Goal: Book appointment/travel/reservation

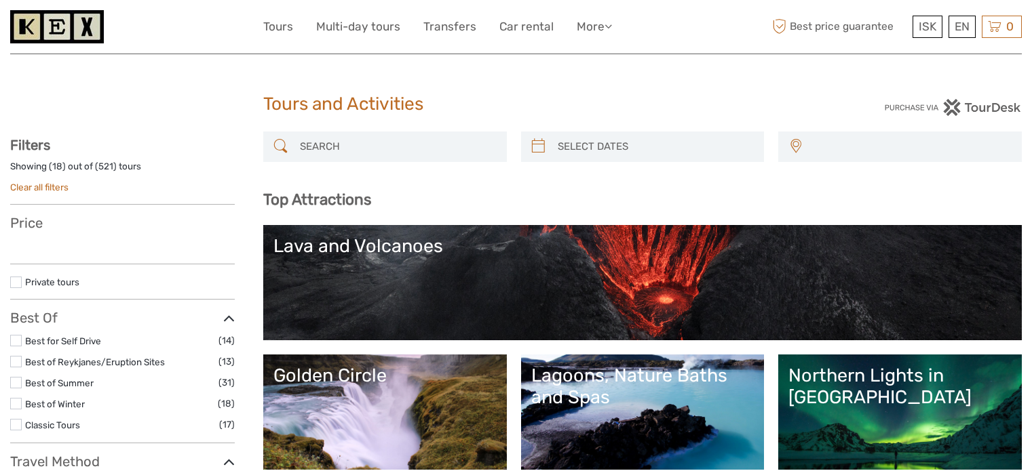
select select
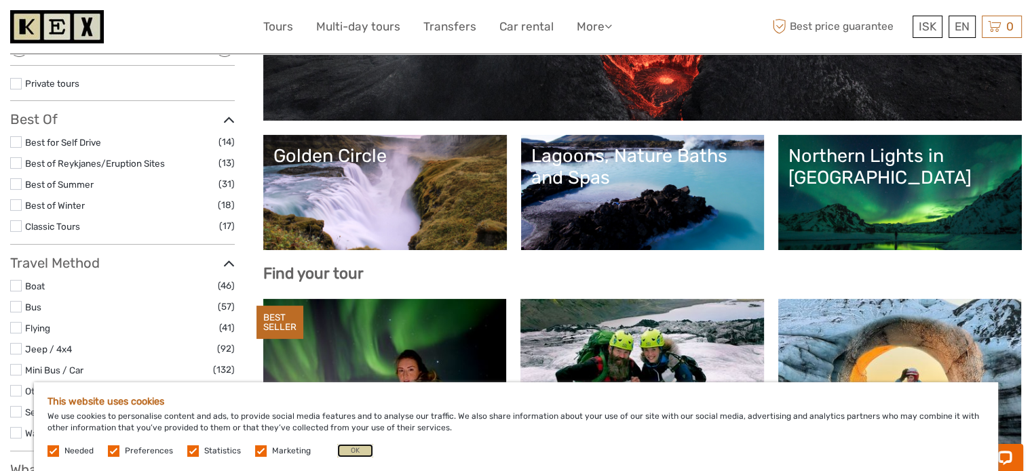
click at [348, 453] on button "OK" at bounding box center [355, 451] width 36 height 14
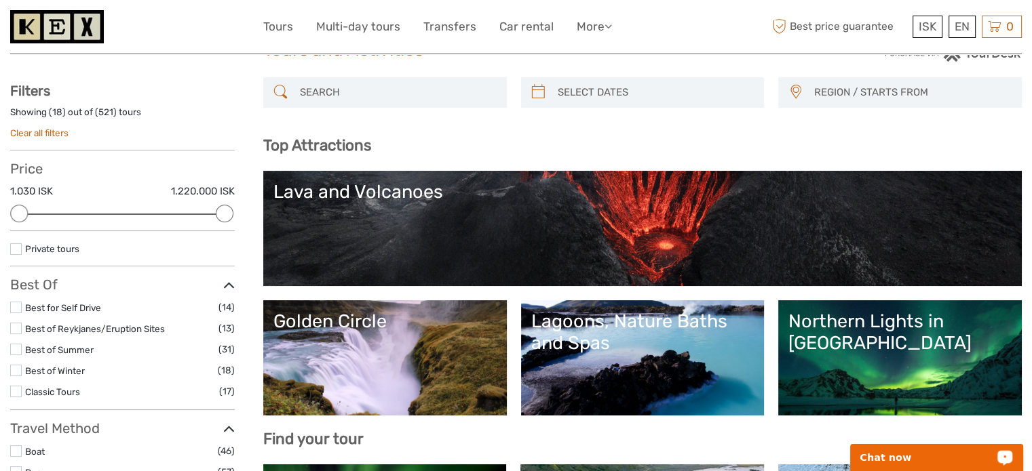
scroll to position [52, 0]
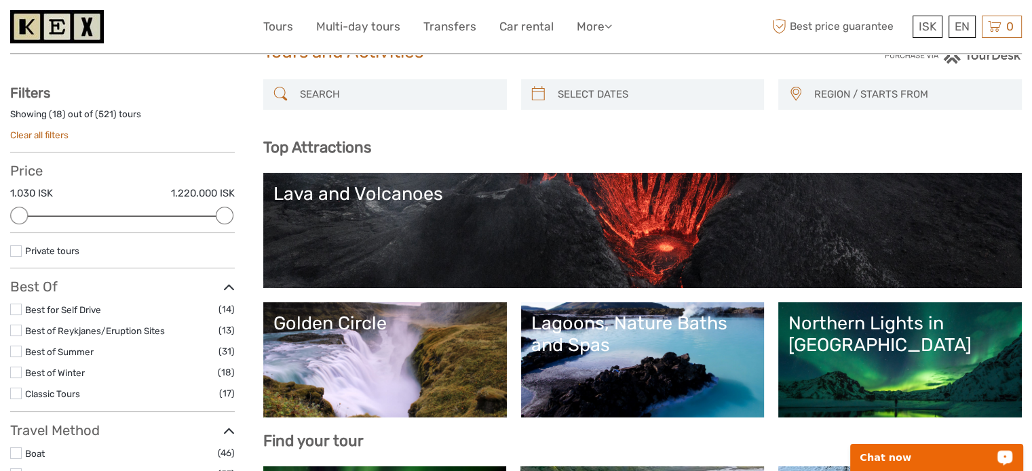
click at [627, 253] on link "Lava and Volcanoes" at bounding box center [642, 230] width 738 height 95
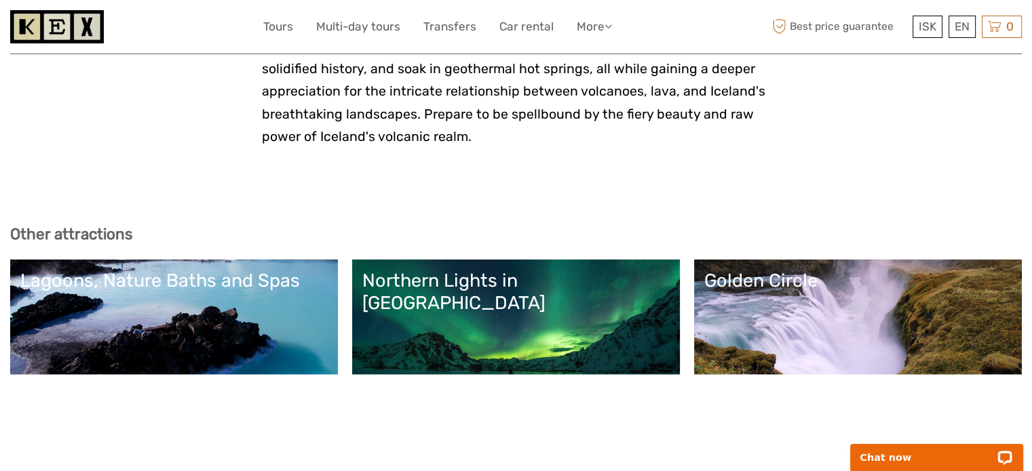
scroll to position [3084, 0]
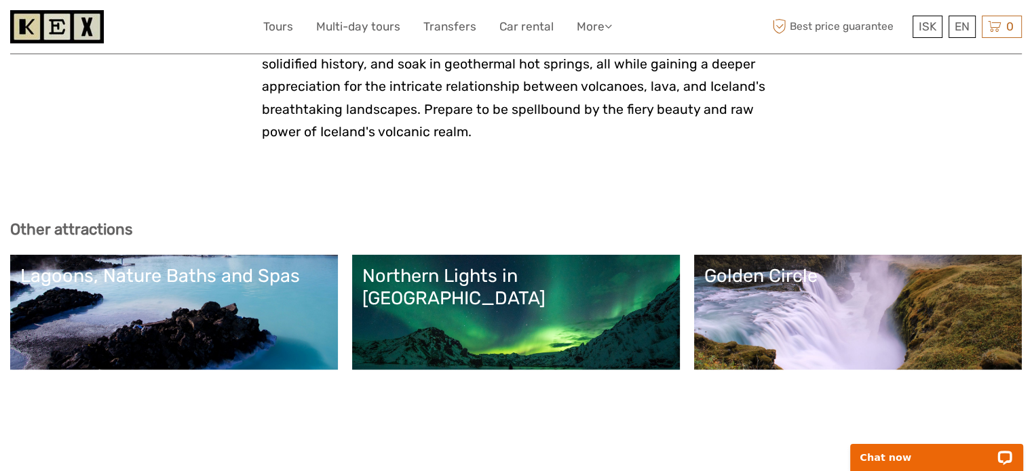
click at [752, 265] on link "Golden Circle" at bounding box center [857, 312] width 307 height 95
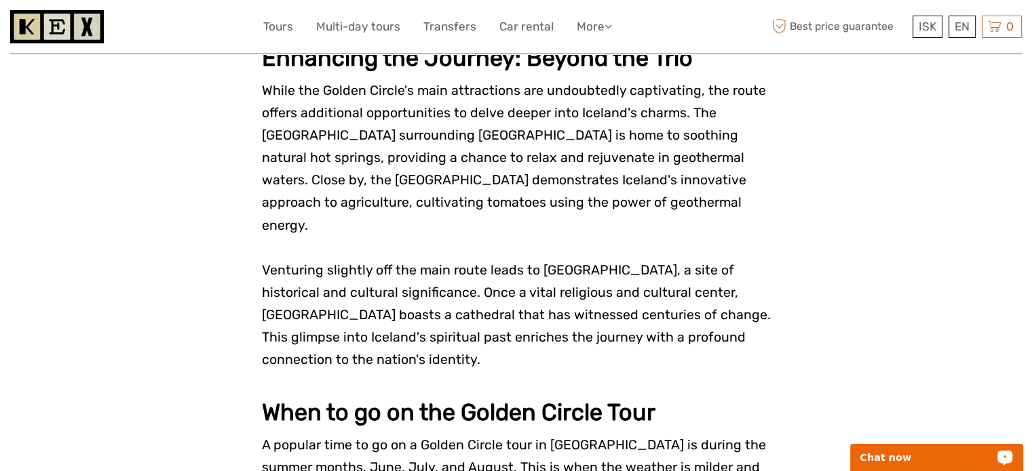
scroll to position [2922, 0]
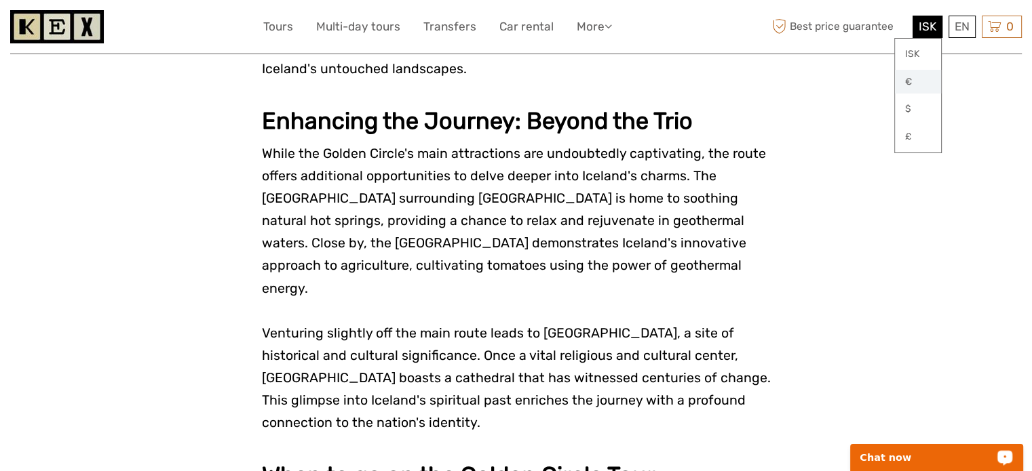
click at [914, 79] on link "€" at bounding box center [918, 82] width 46 height 24
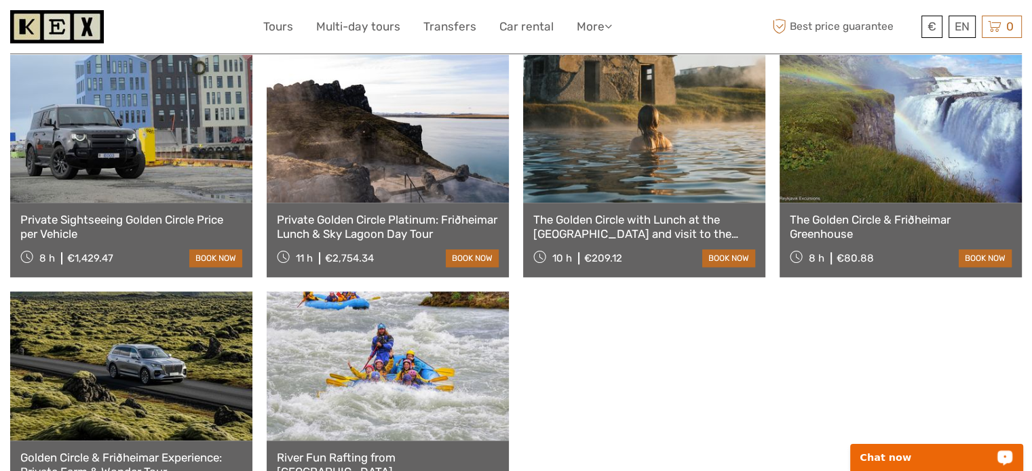
scroll to position [1266, 0]
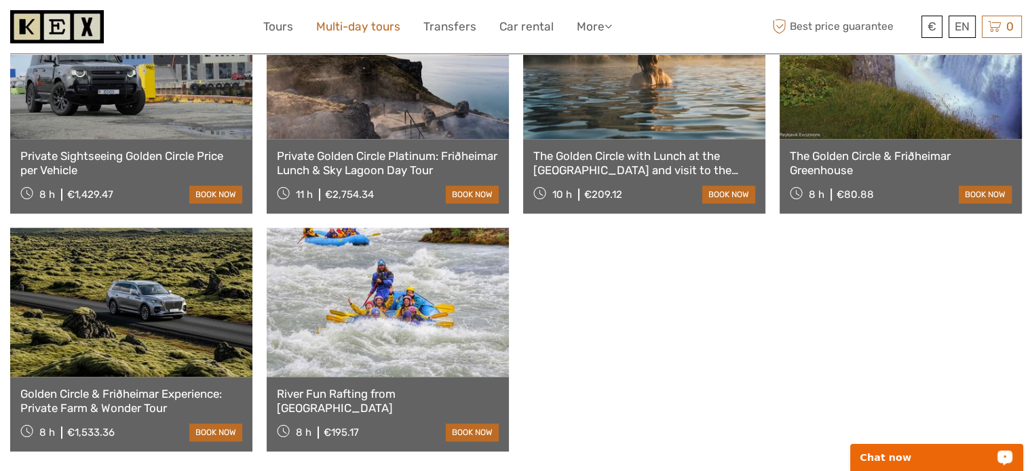
click at [345, 21] on link "Multi-day tours" at bounding box center [358, 27] width 84 height 20
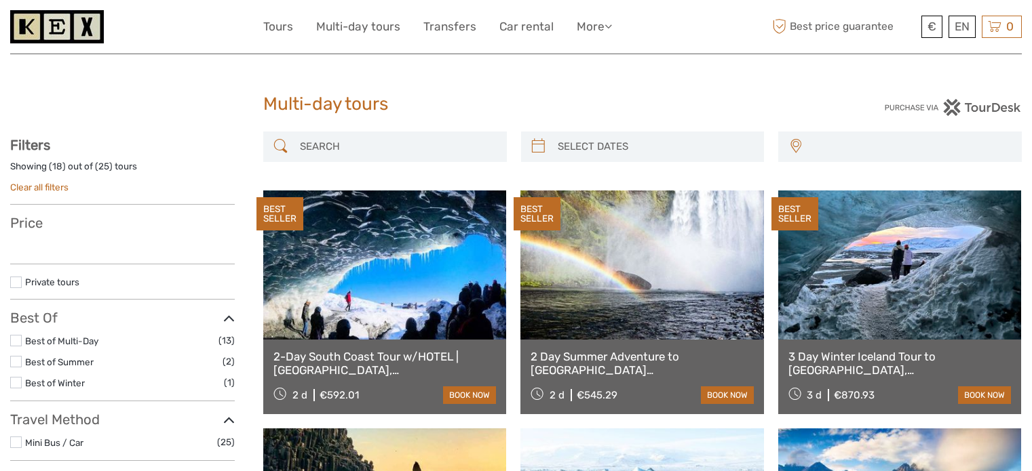
select select
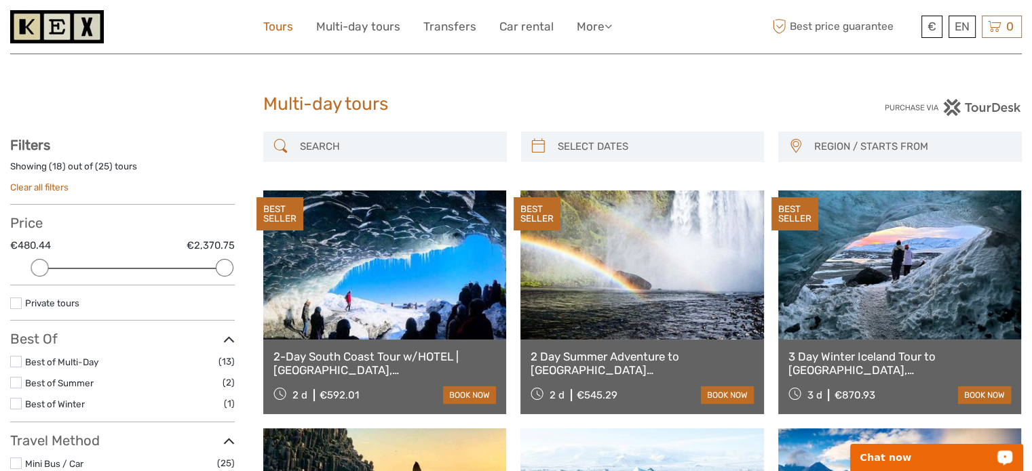
click at [271, 28] on link "Tours" at bounding box center [278, 27] width 30 height 20
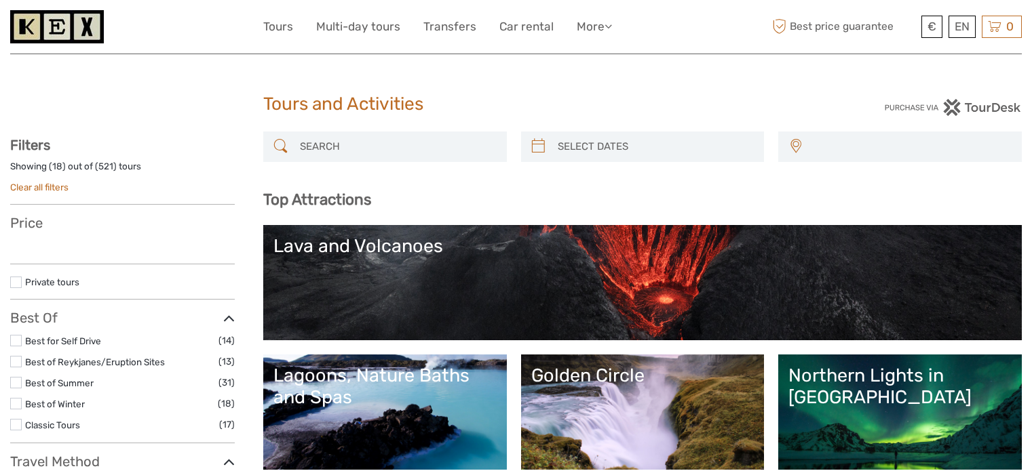
select select
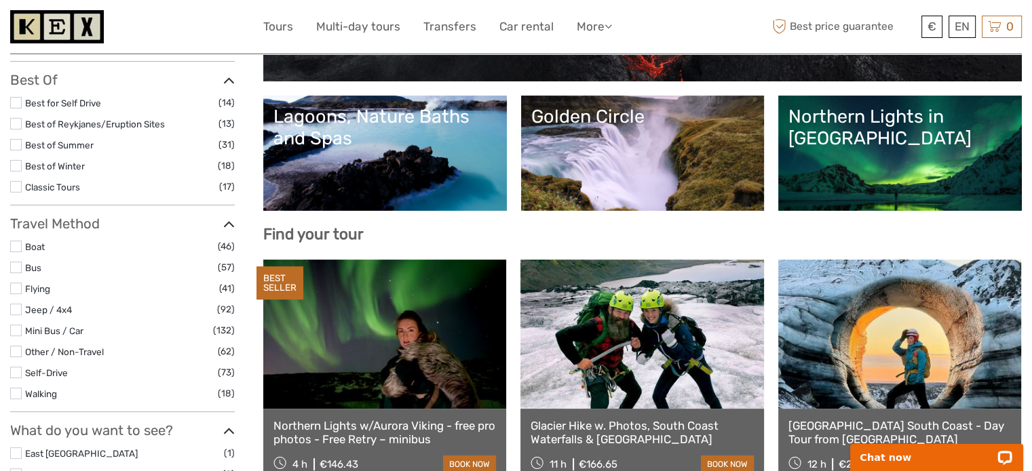
scroll to position [271, 0]
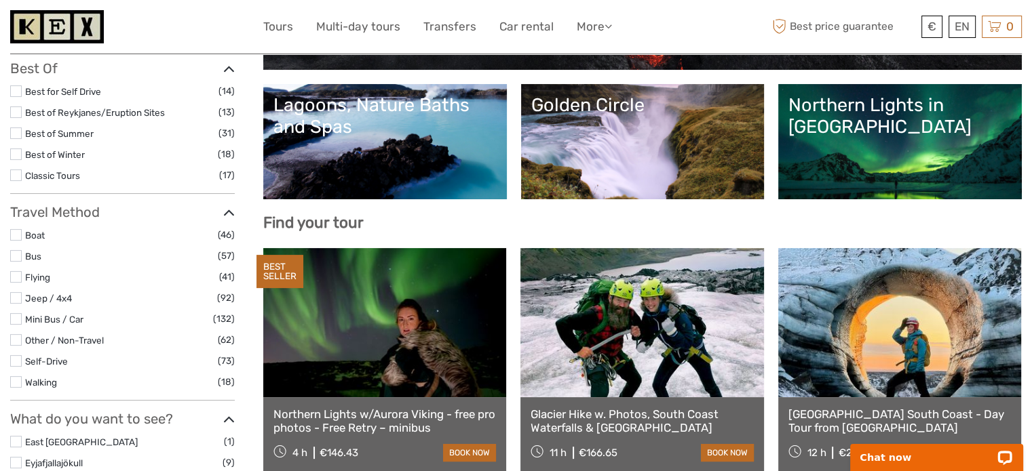
click at [880, 153] on link "Northern Lights in [GEOGRAPHIC_DATA]" at bounding box center [899, 141] width 223 height 95
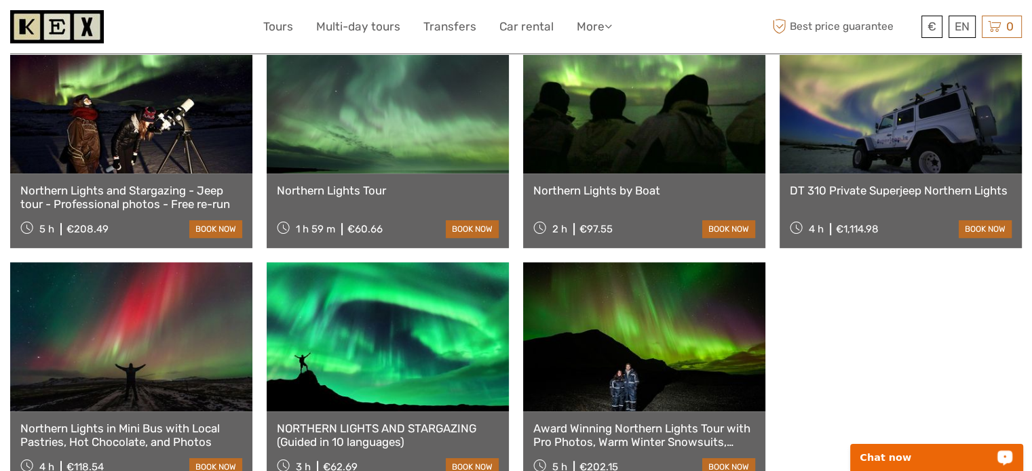
scroll to position [733, 0]
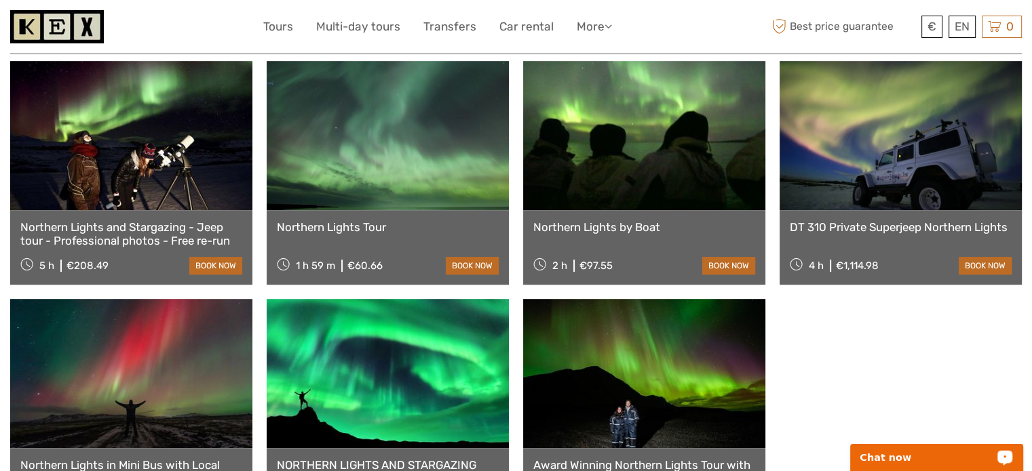
click at [362, 459] on link "NORTHERN LIGHTS AND STARGAZING (Guided in 10 languages)" at bounding box center [388, 473] width 222 height 28
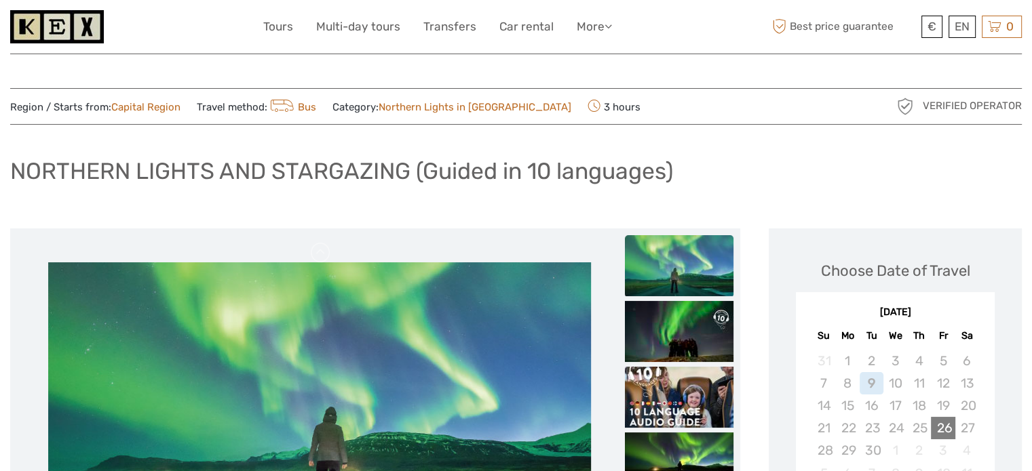
click at [939, 426] on div "26" at bounding box center [943, 428] width 24 height 22
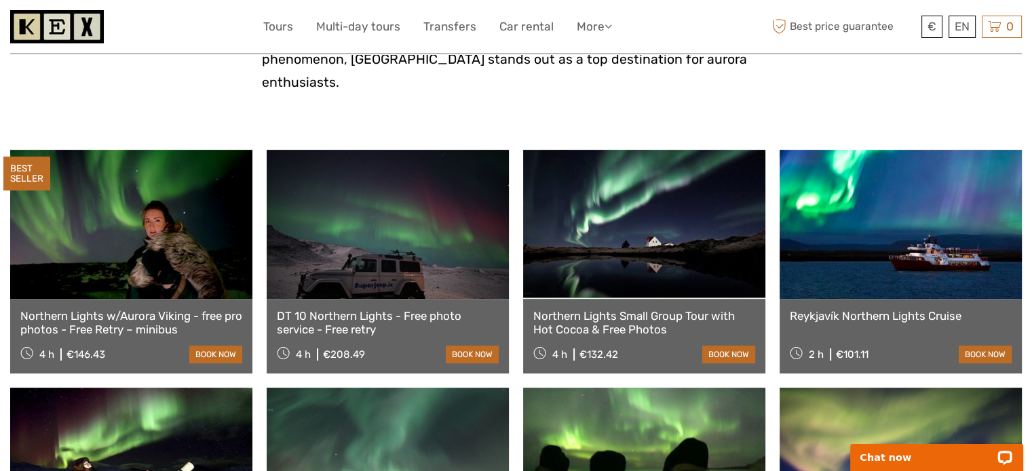
scroll to position [398, 0]
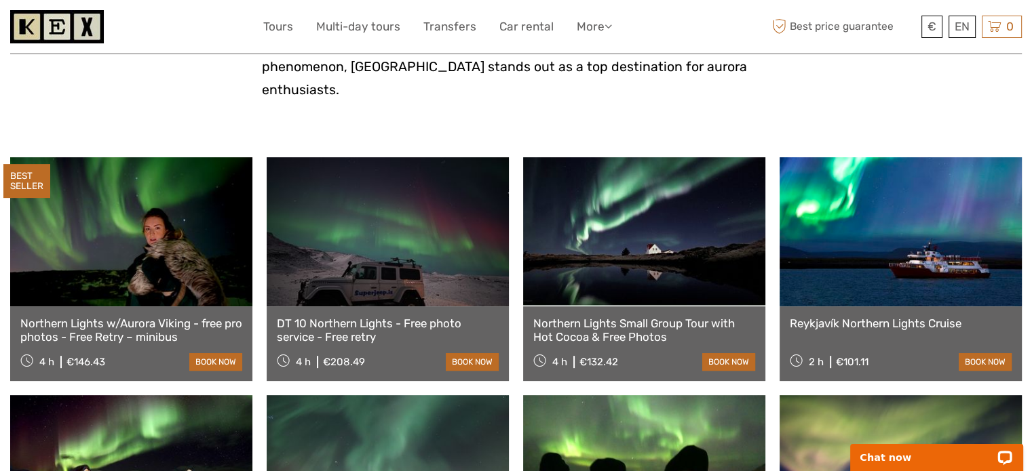
click at [915, 220] on link at bounding box center [900, 231] width 242 height 149
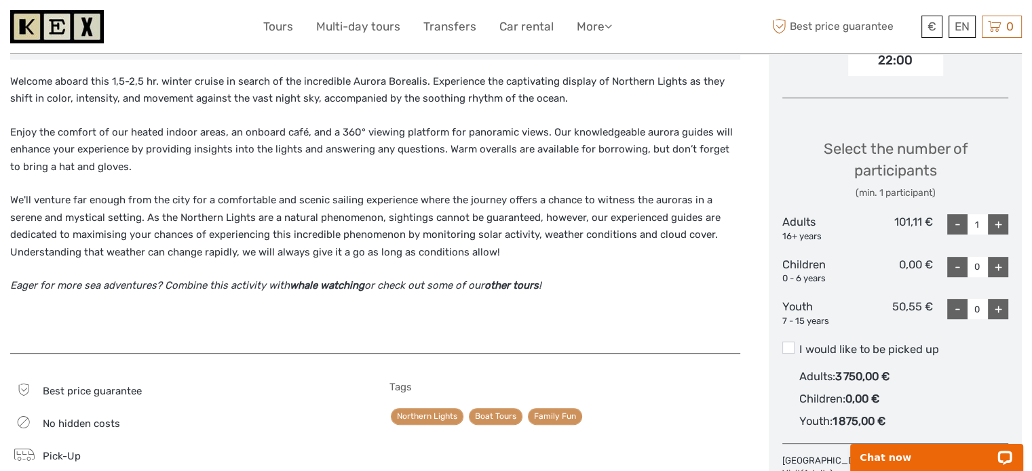
scroll to position [516, 0]
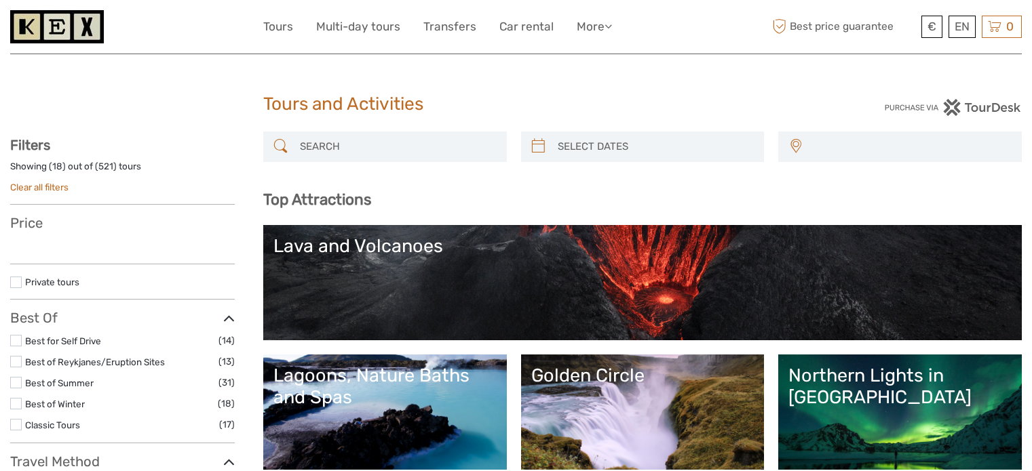
select select
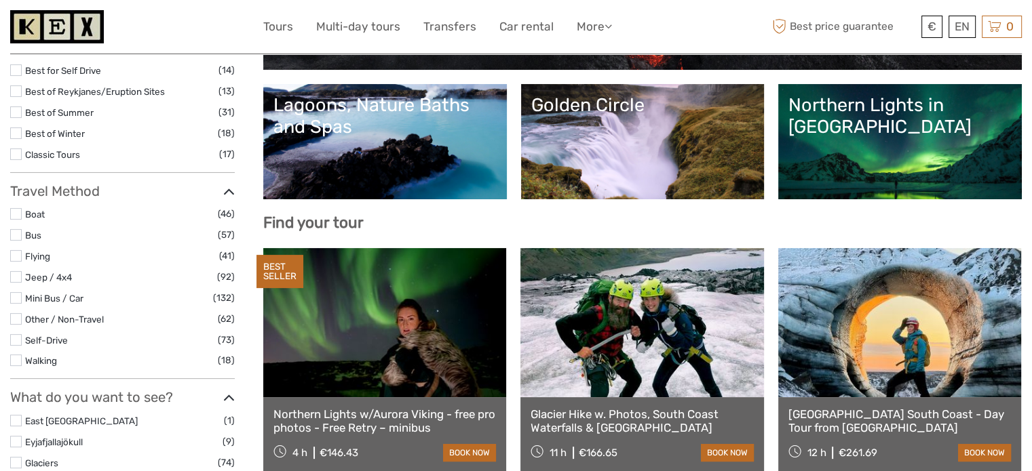
select select
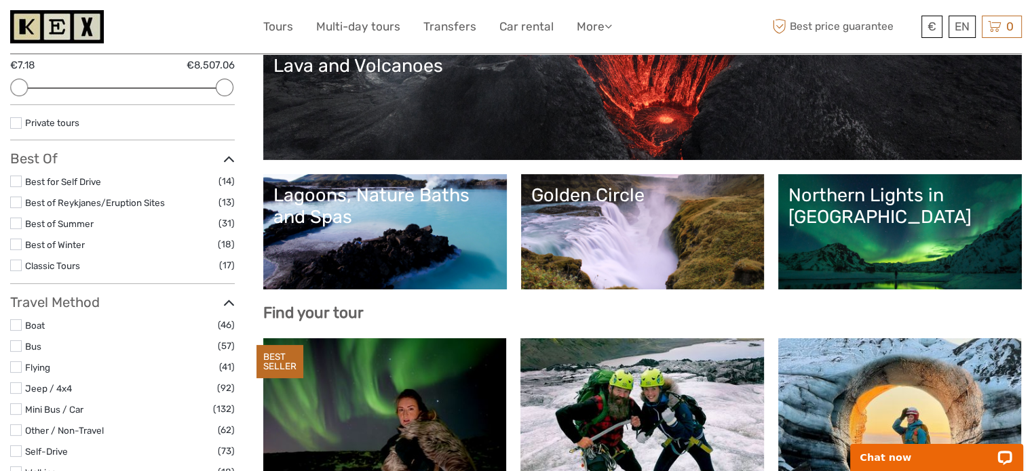
scroll to position [98, 0]
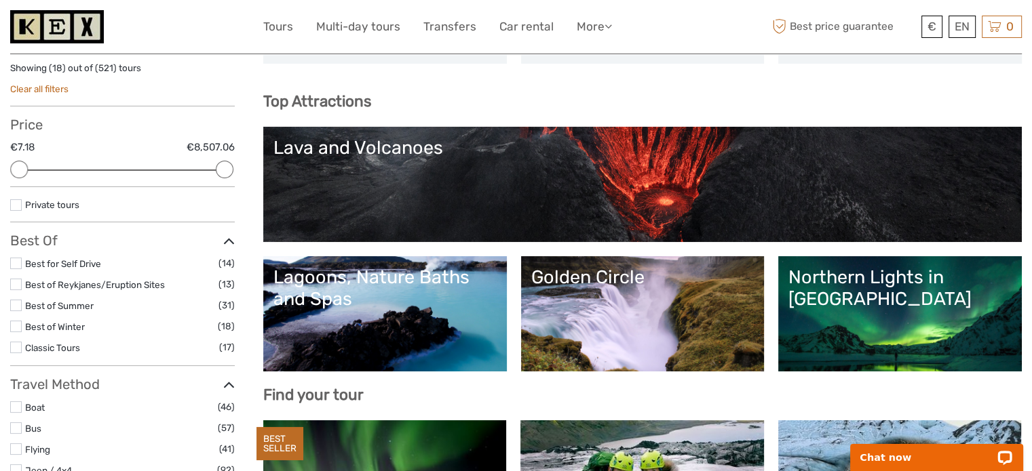
click at [781, 178] on link "Lava and Volcanoes" at bounding box center [642, 184] width 738 height 95
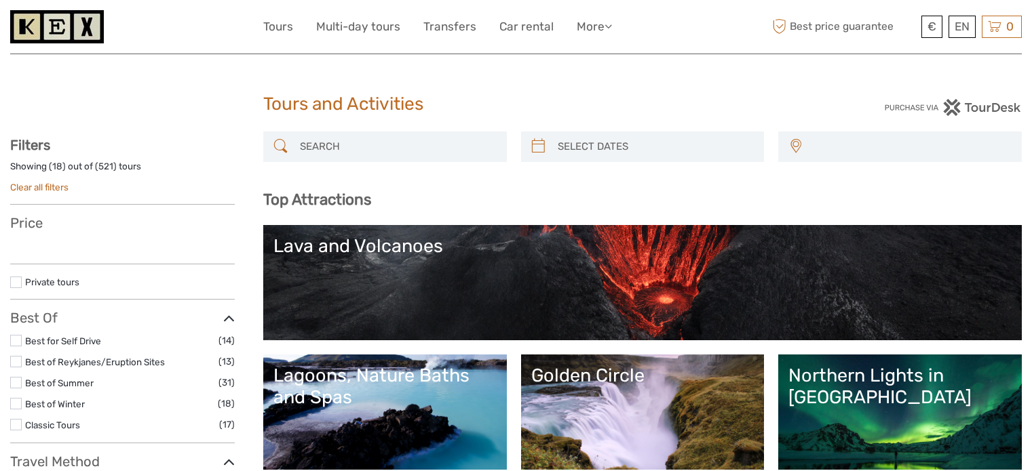
select select
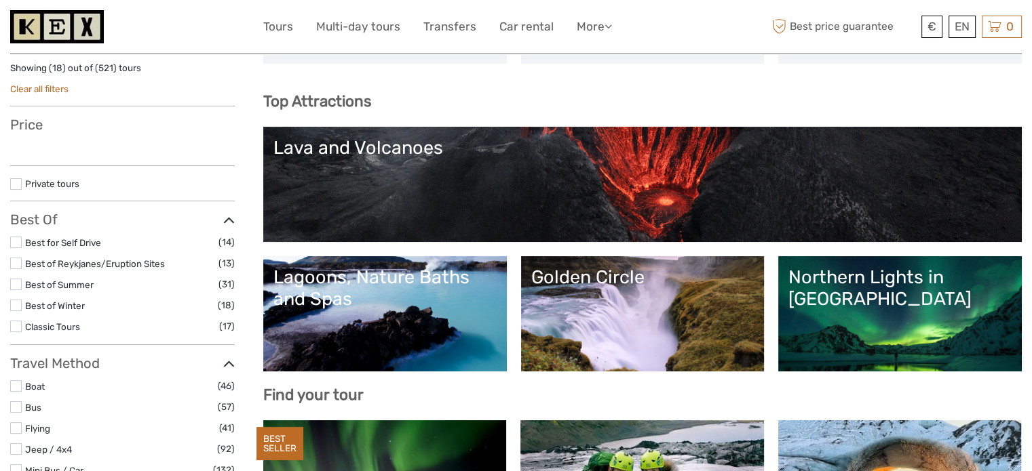
select select
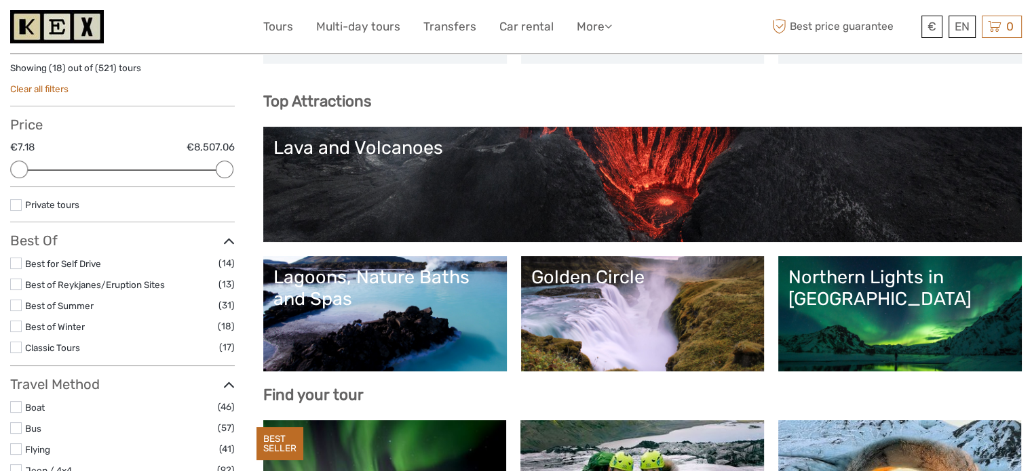
click at [617, 314] on link "Golden Circle" at bounding box center [642, 314] width 223 height 95
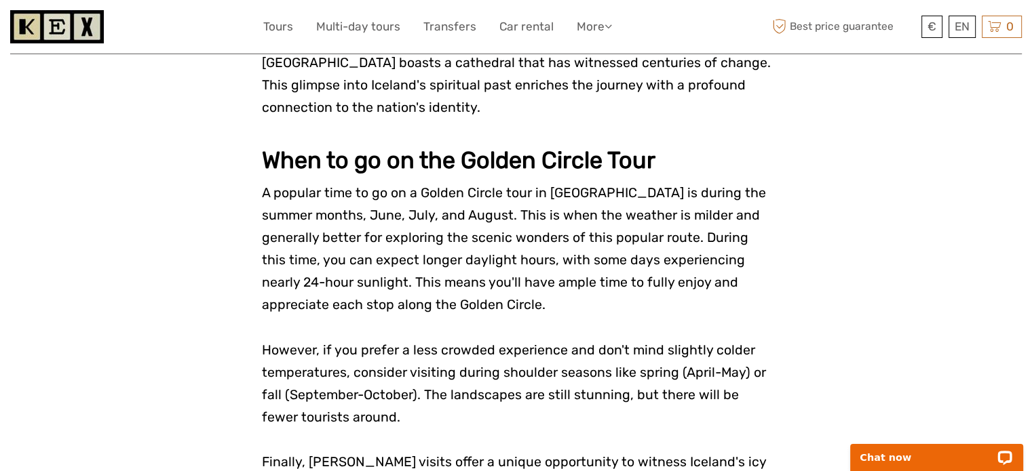
scroll to position [3255, 0]
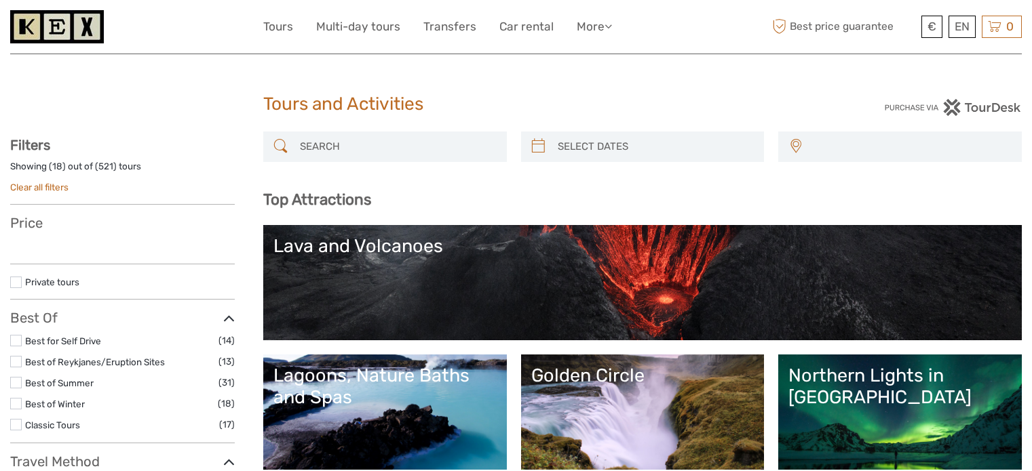
select select
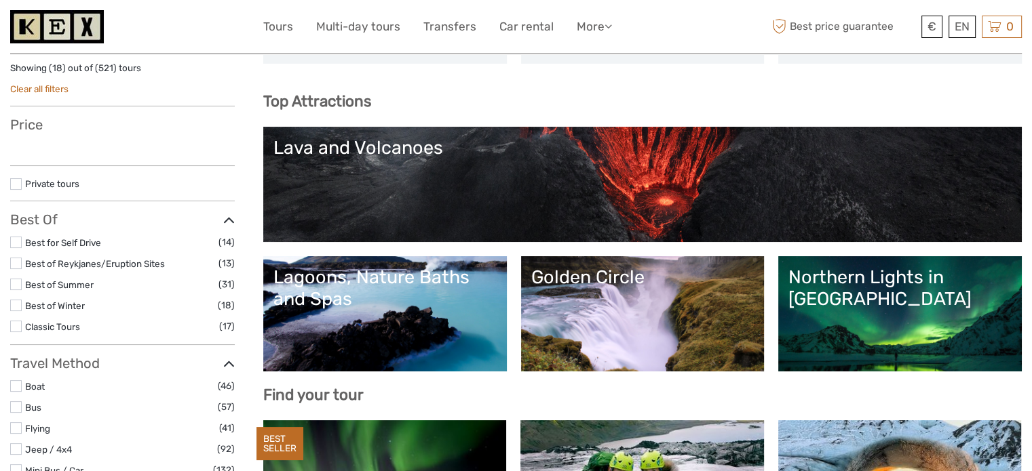
select select
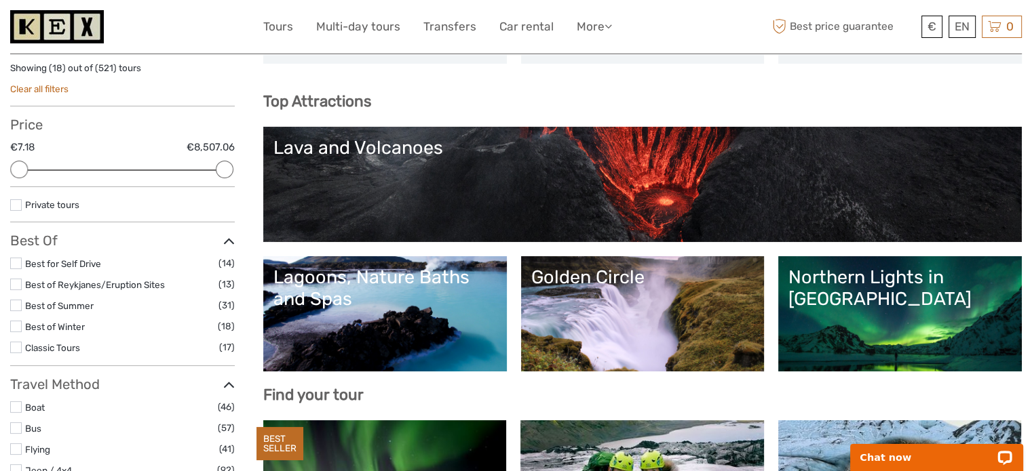
click at [453, 319] on link "Lagoons, Nature Baths and Spas" at bounding box center [384, 314] width 223 height 95
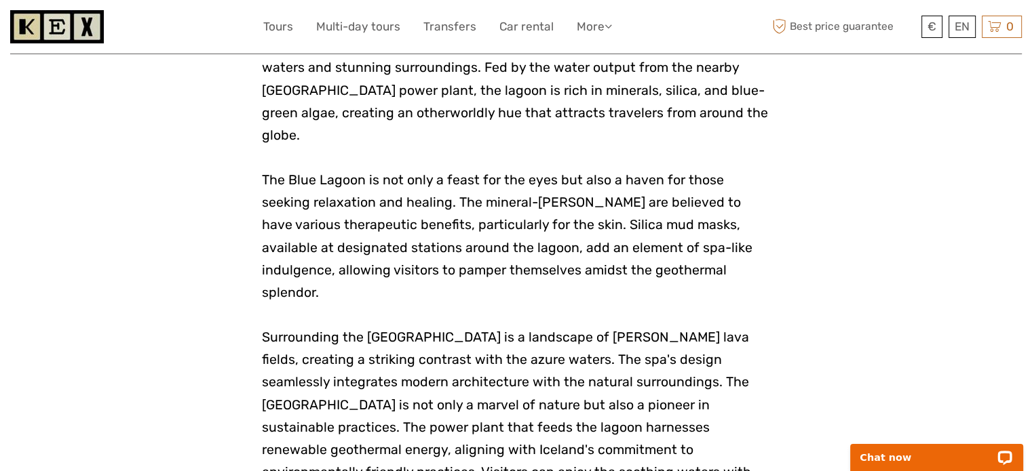
scroll to position [1663, 0]
